Goal: Answer question/provide support: Share knowledge or assist other users

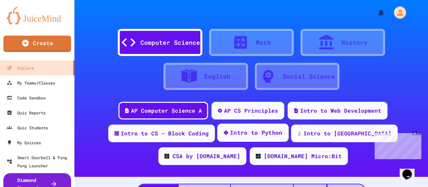
click at [230, 134] on div "Intro to Python" at bounding box center [256, 132] width 53 height 8
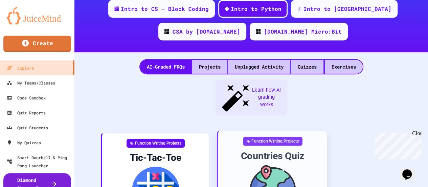
scroll to position [124, 0]
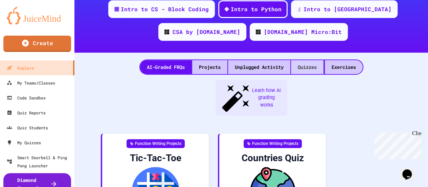
click at [313, 70] on div "Quizzes" at bounding box center [307, 67] width 33 height 14
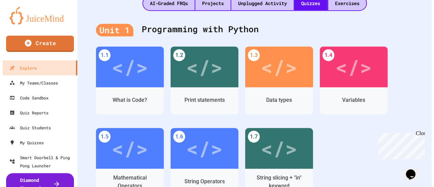
scroll to position [195, 0]
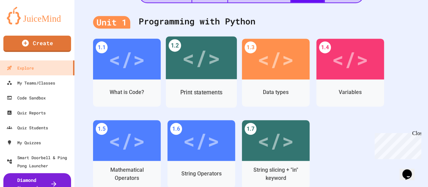
click at [198, 74] on div "</>" at bounding box center [201, 57] width 71 height 43
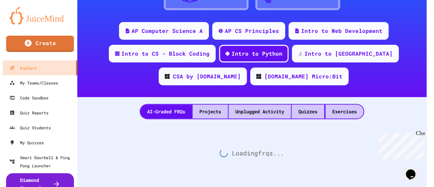
scroll to position [85, 0]
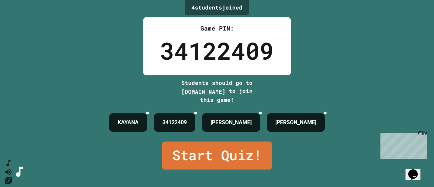
click at [221, 147] on link "Start Quiz!" at bounding box center [217, 155] width 110 height 28
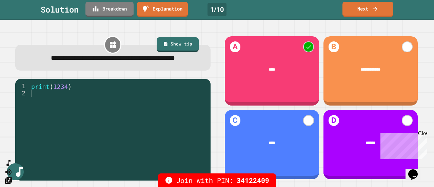
click at [374, 12] on link "Next" at bounding box center [367, 9] width 51 height 15
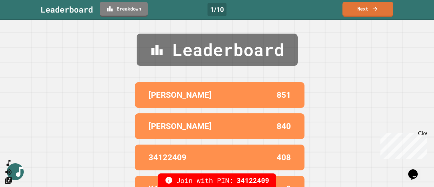
click at [372, 14] on link "Next" at bounding box center [367, 9] width 51 height 15
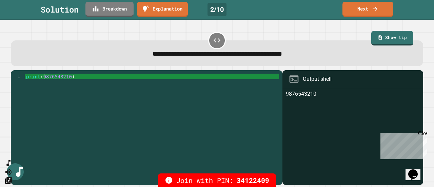
click at [384, 12] on link "Next" at bounding box center [367, 9] width 51 height 15
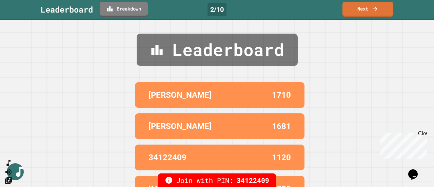
click at [374, 9] on icon at bounding box center [374, 8] width 7 height 7
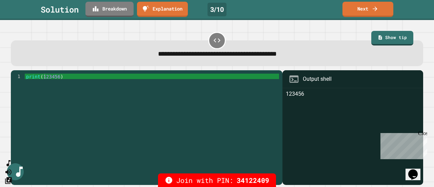
click at [375, 14] on link "Next" at bounding box center [367, 9] width 51 height 15
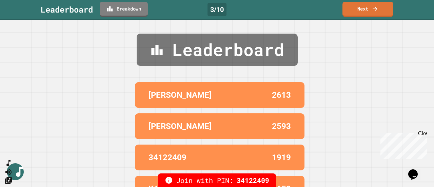
click at [374, 13] on link "Next" at bounding box center [367, 9] width 51 height 15
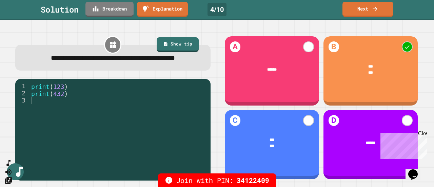
click at [378, 14] on link "Next" at bounding box center [367, 9] width 51 height 15
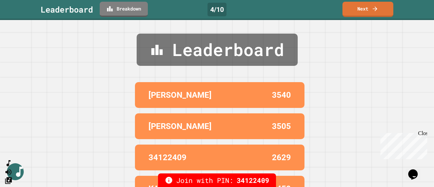
click at [377, 7] on icon at bounding box center [374, 8] width 7 height 7
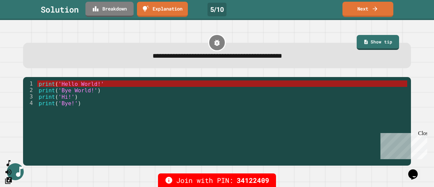
click at [385, 12] on link "Next" at bounding box center [367, 9] width 51 height 15
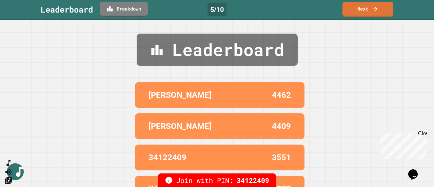
click at [373, 13] on link "Next" at bounding box center [367, 9] width 51 height 15
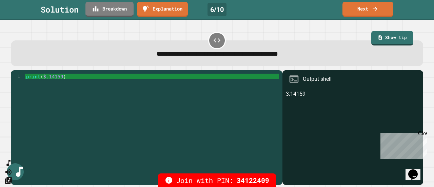
click at [384, 15] on link "Next" at bounding box center [367, 9] width 51 height 15
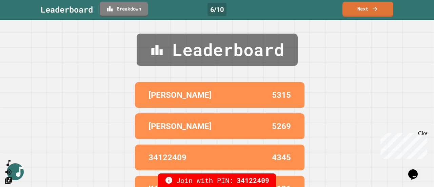
click at [376, 14] on link "Next" at bounding box center [367, 9] width 51 height 15
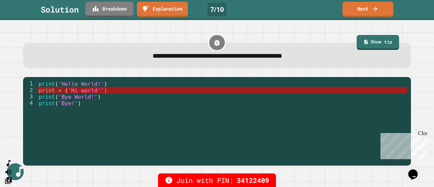
click at [422, 46] on div "**********" at bounding box center [217, 103] width 434 height 167
click at [386, 15] on link "Next" at bounding box center [367, 9] width 51 height 15
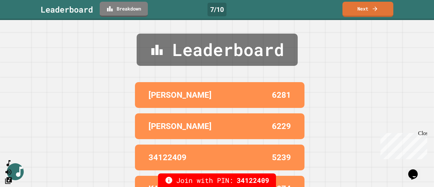
click at [372, 12] on link "Next" at bounding box center [367, 9] width 51 height 15
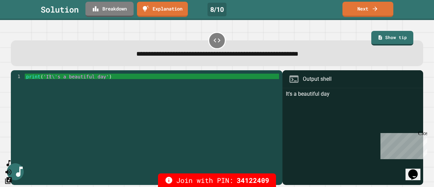
click at [384, 12] on link "Next" at bounding box center [367, 9] width 51 height 15
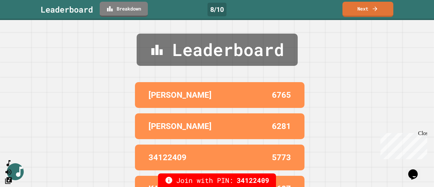
click at [382, 11] on link "Next" at bounding box center [367, 9] width 51 height 15
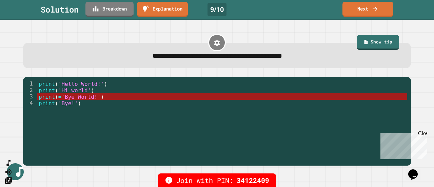
click at [388, 11] on link "Next" at bounding box center [367, 9] width 51 height 15
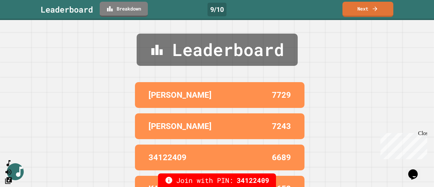
click at [372, 12] on link "Next" at bounding box center [367, 9] width 51 height 15
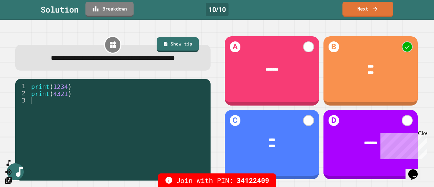
click at [378, 10] on icon at bounding box center [374, 8] width 7 height 7
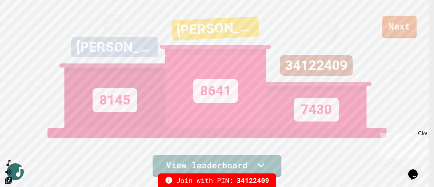
click at [398, 25] on link "Next" at bounding box center [399, 27] width 35 height 22
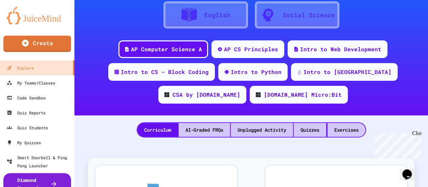
scroll to position [54, 0]
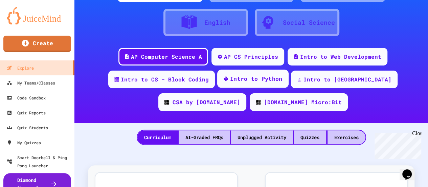
click at [230, 81] on div "Intro to Python" at bounding box center [256, 79] width 53 height 8
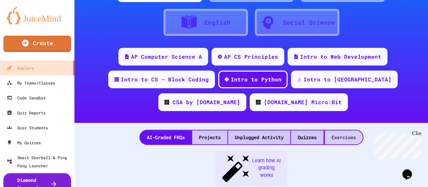
click at [346, 139] on div "Exercises" at bounding box center [344, 137] width 38 height 14
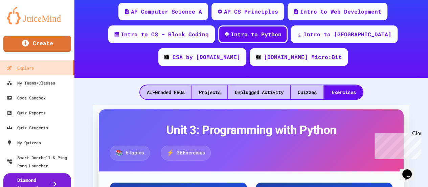
scroll to position [99, 0]
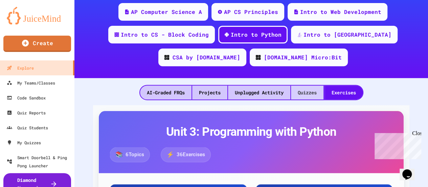
click at [306, 86] on div "Quizzes" at bounding box center [307, 92] width 33 height 14
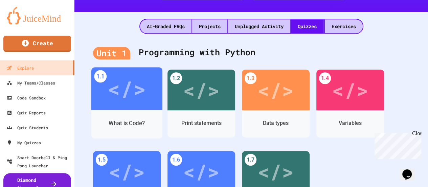
scroll to position [172, 0]
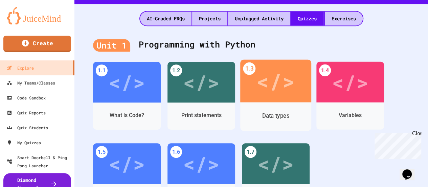
click at [287, 96] on div "</>" at bounding box center [276, 81] width 38 height 32
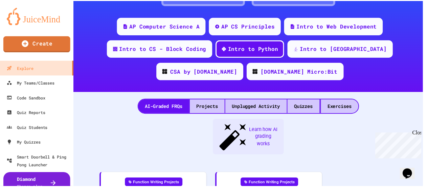
scroll to position [172, 0]
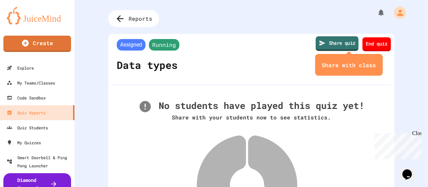
click at [328, 46] on link "Share quiz" at bounding box center [337, 43] width 43 height 15
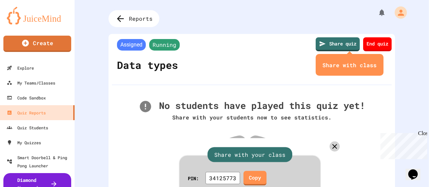
click at [332, 143] on icon at bounding box center [334, 146] width 6 height 6
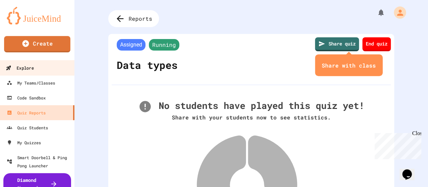
click at [39, 69] on link "Explore" at bounding box center [37, 67] width 77 height 15
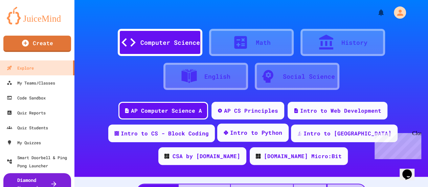
click at [233, 135] on div "Intro to Python" at bounding box center [256, 132] width 53 height 8
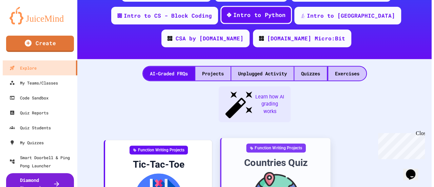
scroll to position [131, 0]
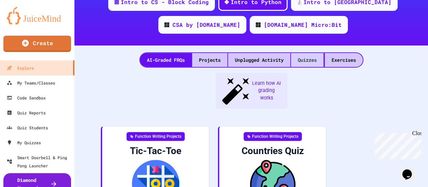
click at [308, 57] on div "Quizzes" at bounding box center [307, 60] width 33 height 14
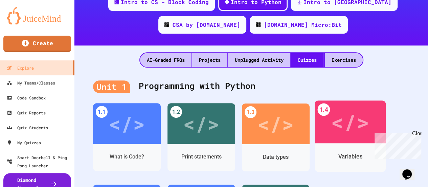
click at [351, 123] on div "</>" at bounding box center [350, 122] width 38 height 32
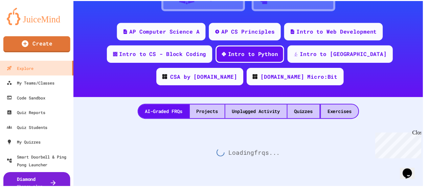
scroll to position [131, 0]
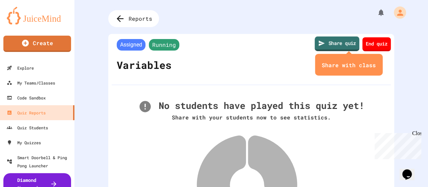
click at [324, 44] on link "Share quiz" at bounding box center [337, 43] width 45 height 15
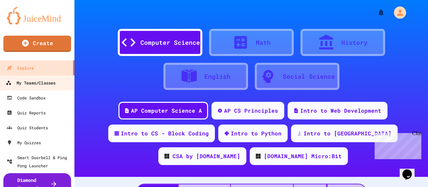
click at [45, 79] on div "My Teams/Classes" at bounding box center [31, 83] width 50 height 8
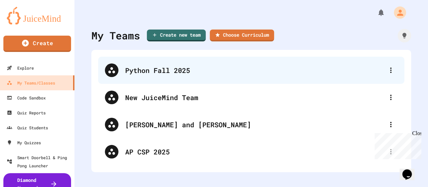
click at [172, 64] on div "Python Fall 2025" at bounding box center [251, 70] width 307 height 27
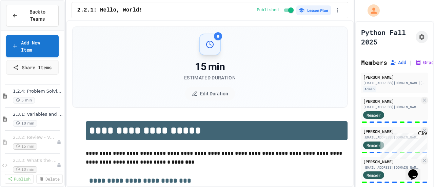
scroll to position [351, 0]
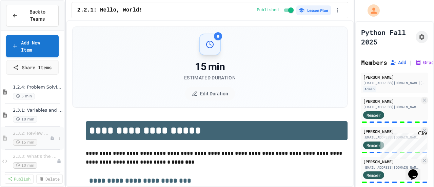
click at [26, 130] on span "2.3.2: Review - Variables and Data Types" at bounding box center [31, 133] width 37 height 6
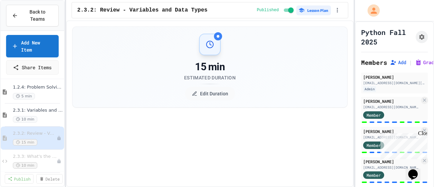
scroll to position [343, 0]
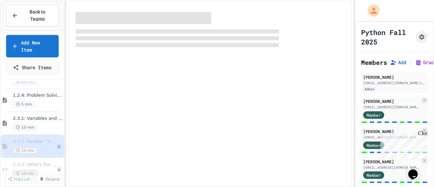
select select "***"
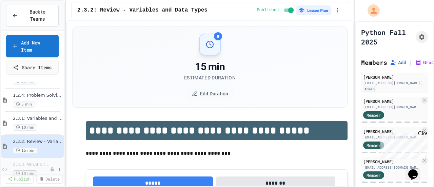
click at [29, 162] on span "2.3.3: What's the Type?" at bounding box center [31, 165] width 37 height 6
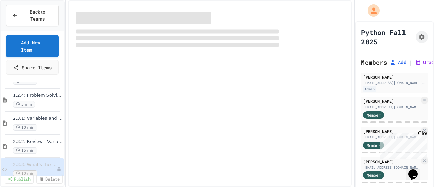
select select "*******"
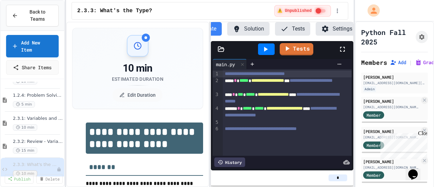
scroll to position [0, 26]
